Goal: Navigation & Orientation: Find specific page/section

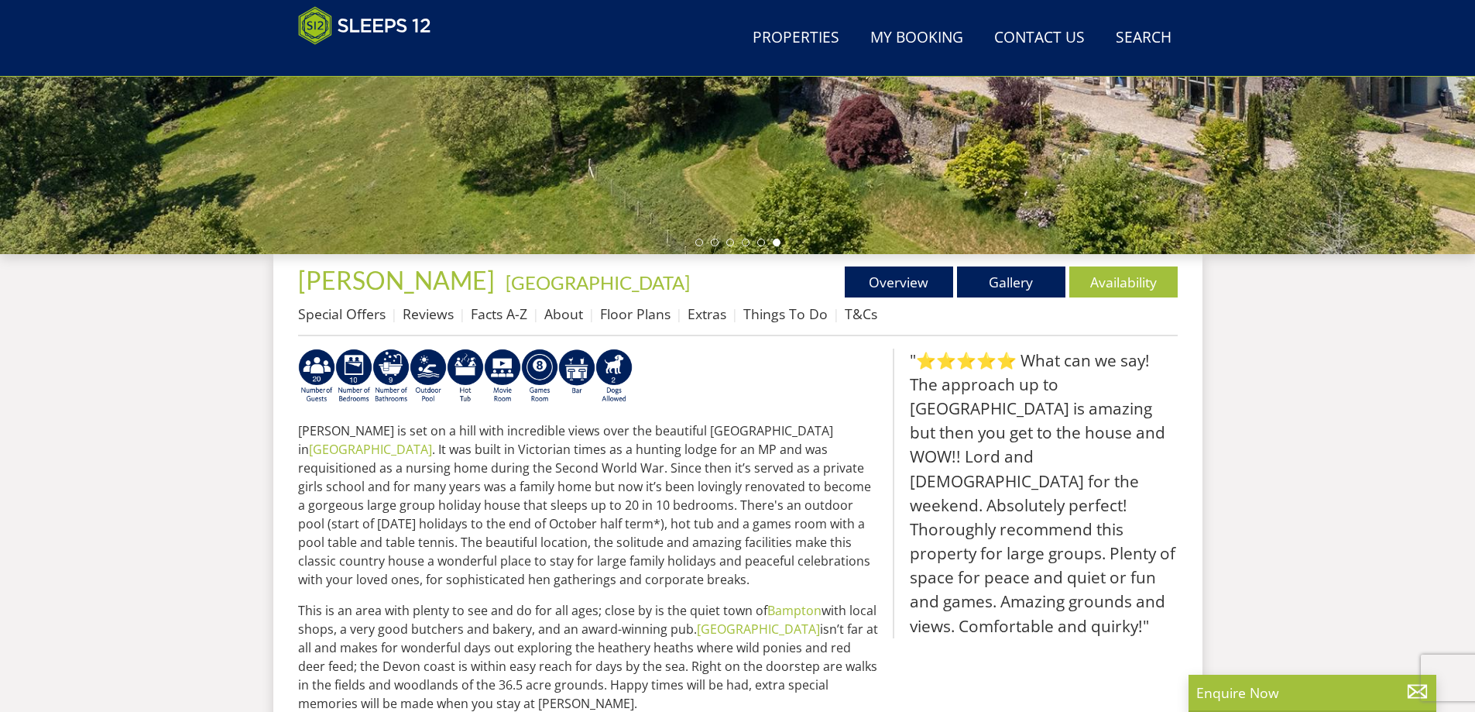
scroll to position [499, 0]
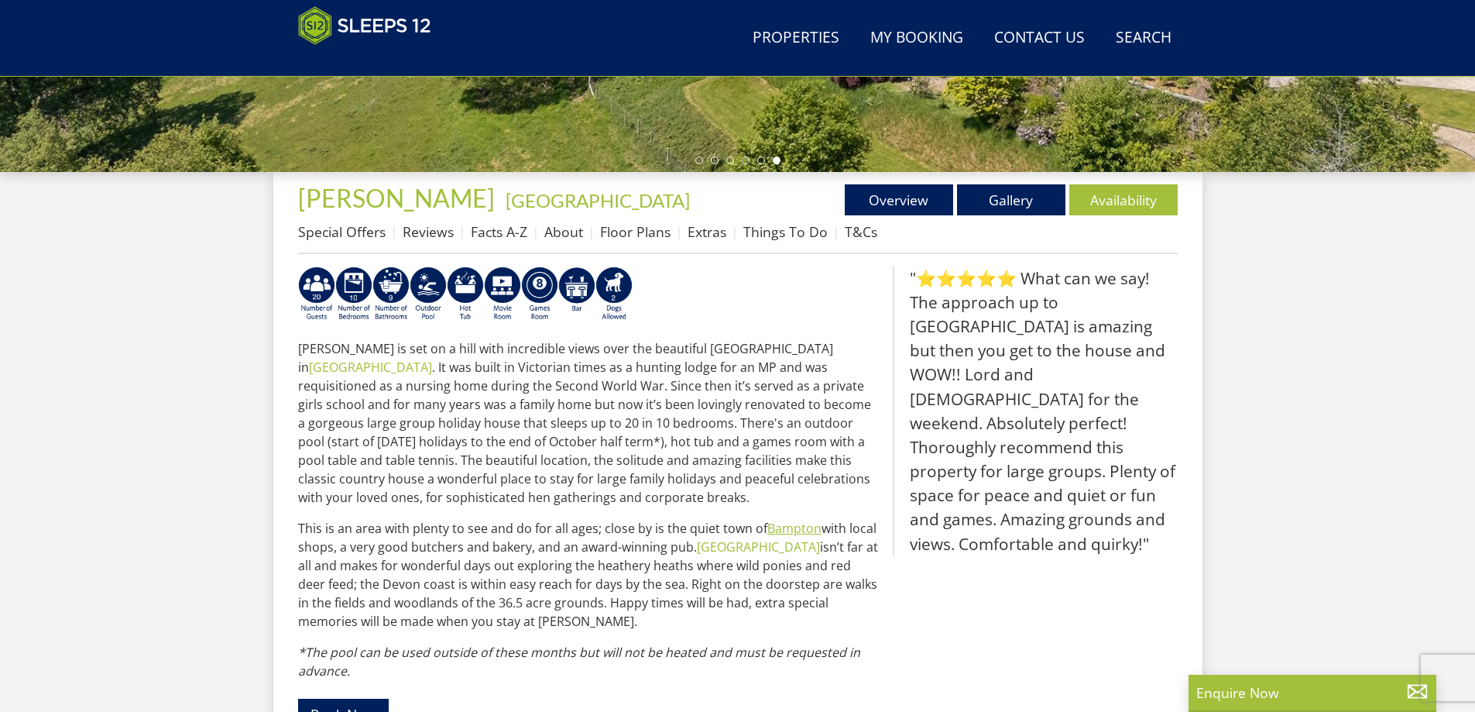
click at [775, 529] on link "Bampton" at bounding box center [794, 528] width 54 height 17
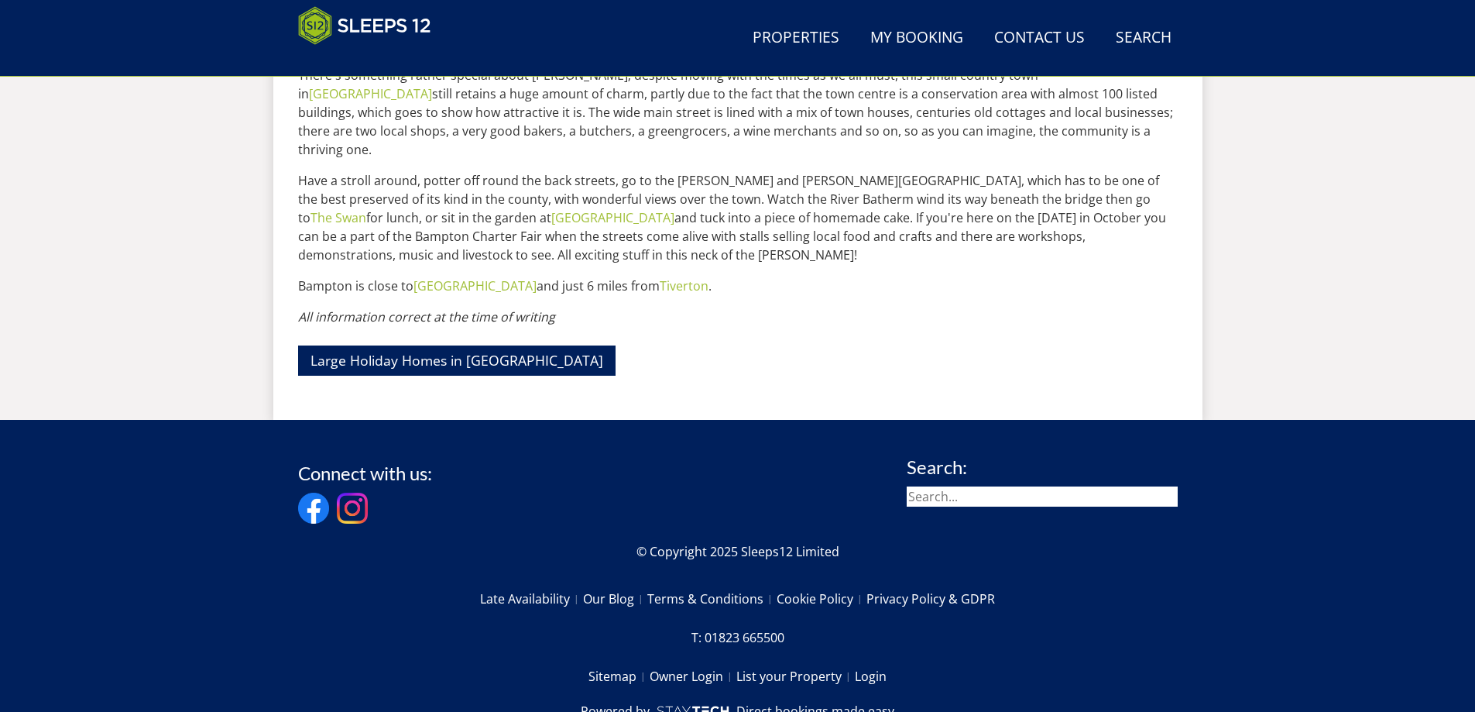
scroll to position [697, 0]
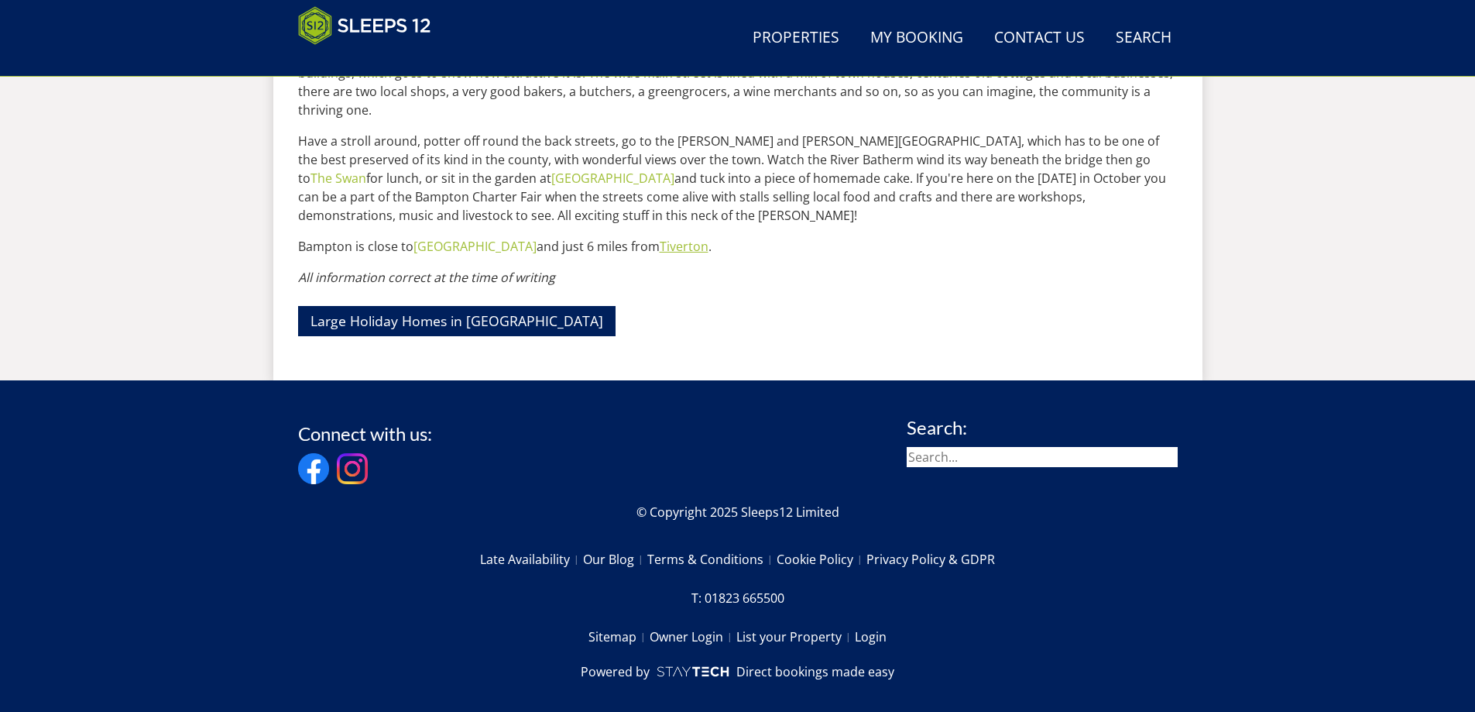
click at [705, 238] on link "Tiverton" at bounding box center [684, 246] width 49 height 17
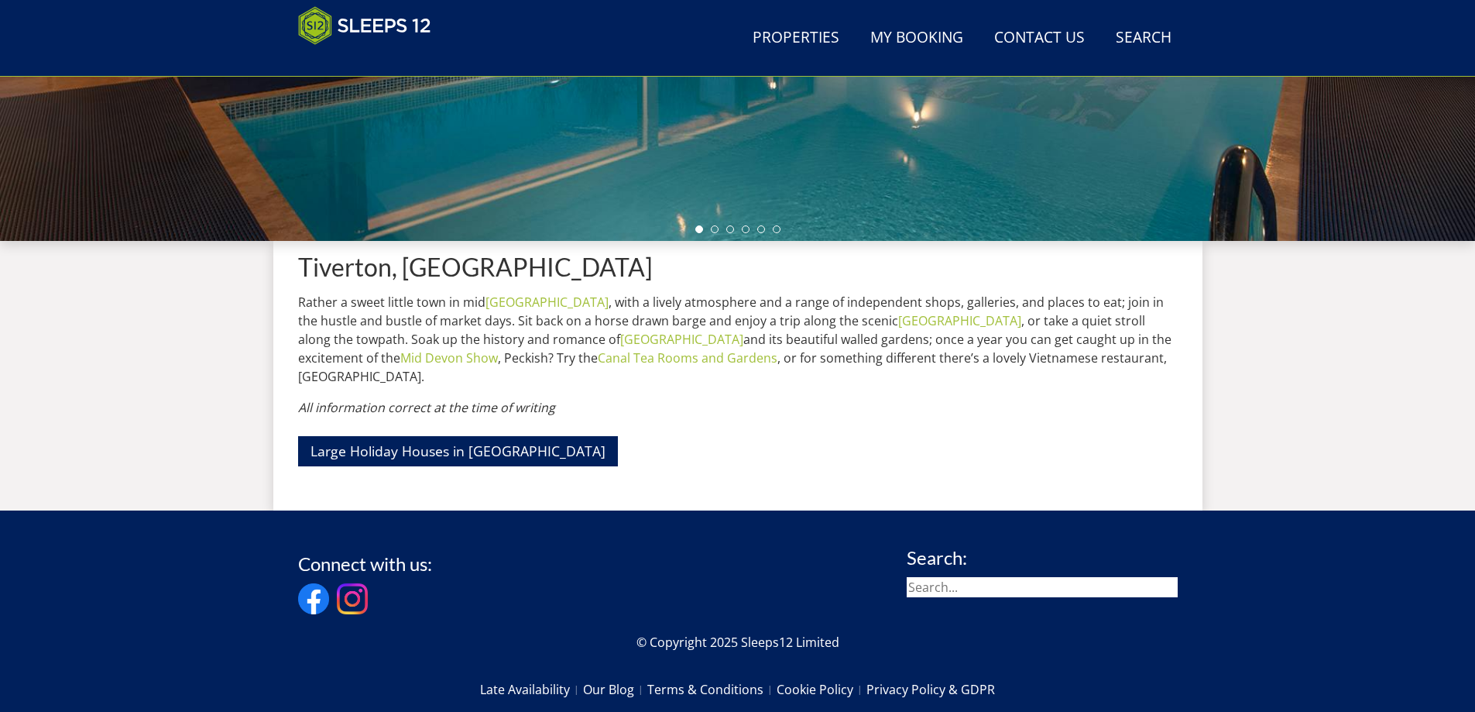
scroll to position [561, 0]
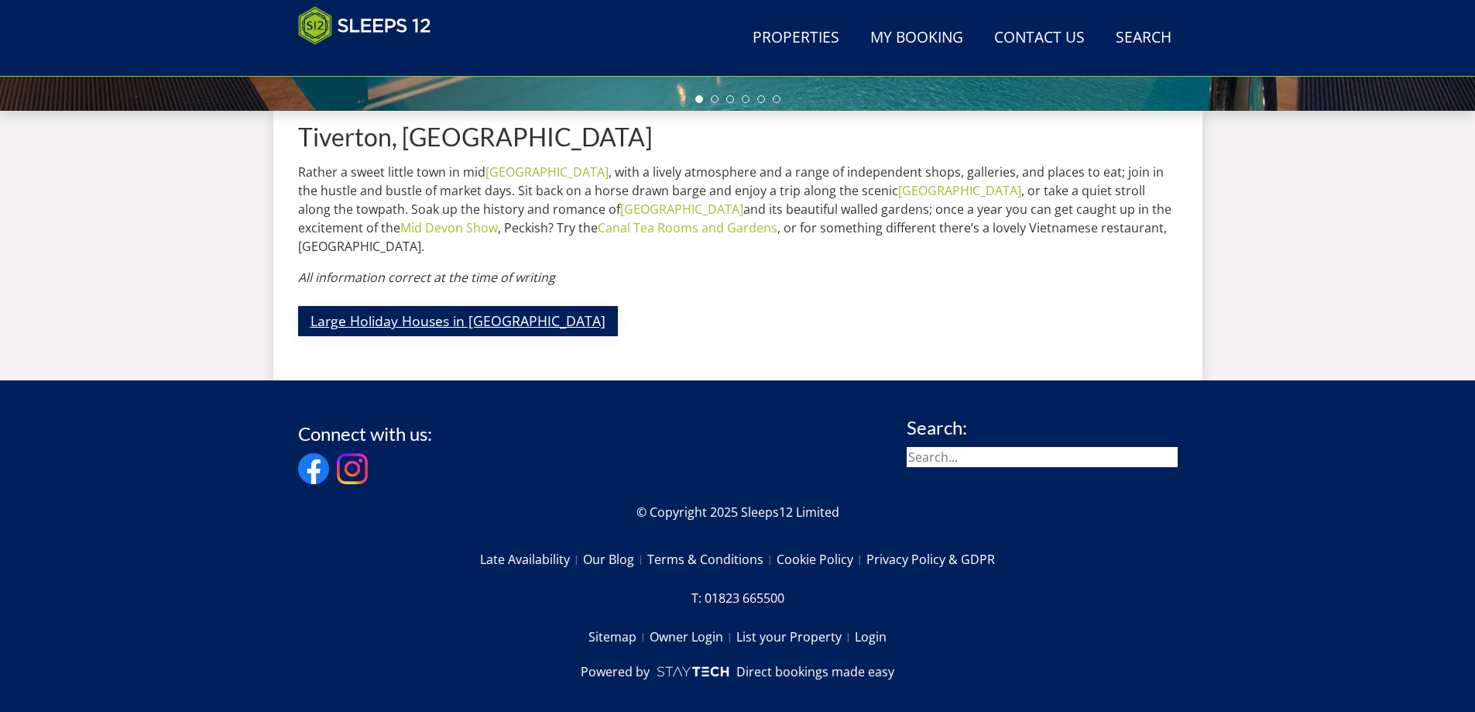
click at [437, 306] on link "Large Holiday Houses in [GEOGRAPHIC_DATA]" at bounding box center [458, 321] width 320 height 30
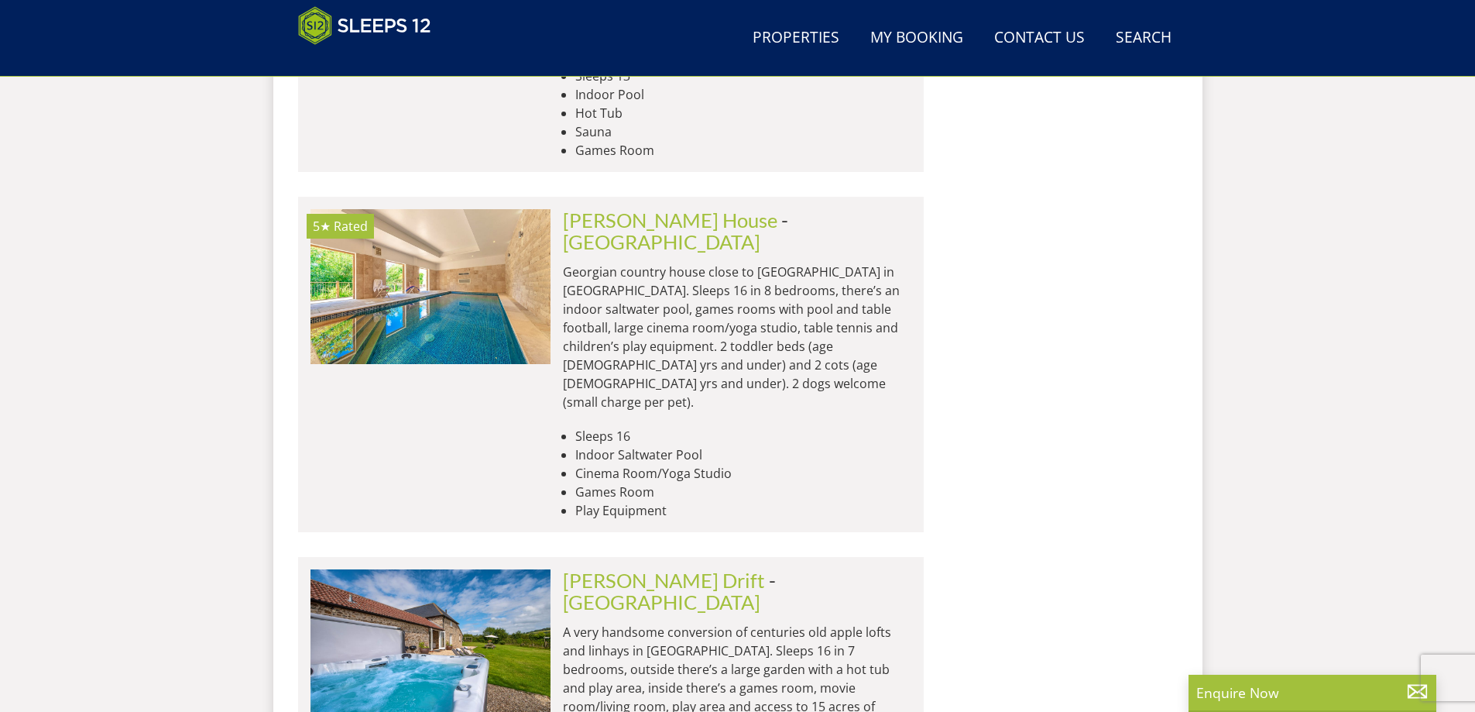
scroll to position [4495, 0]
